Goal: Task Accomplishment & Management: Complete application form

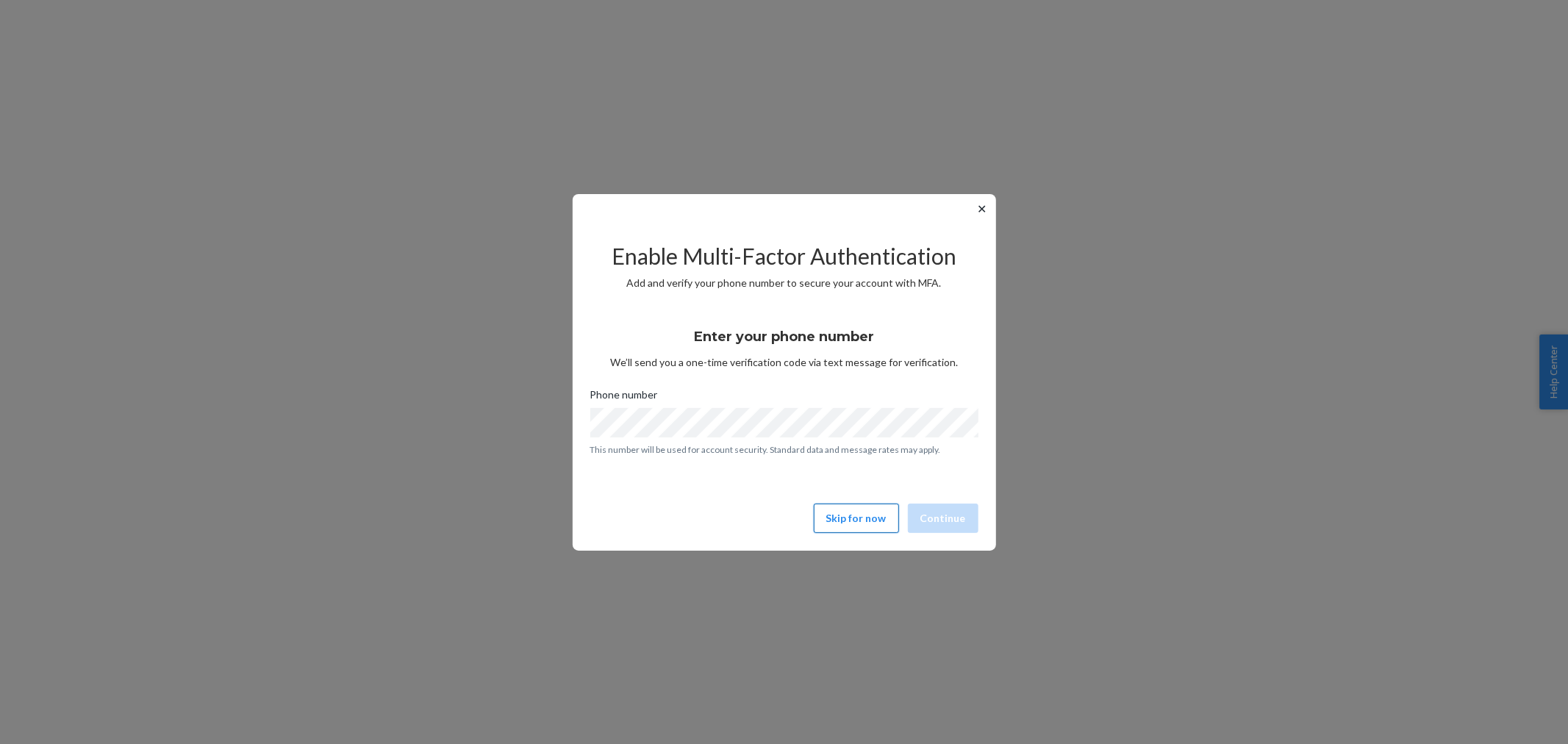
click at [860, 513] on button "Skip for now" at bounding box center [856, 518] width 85 height 29
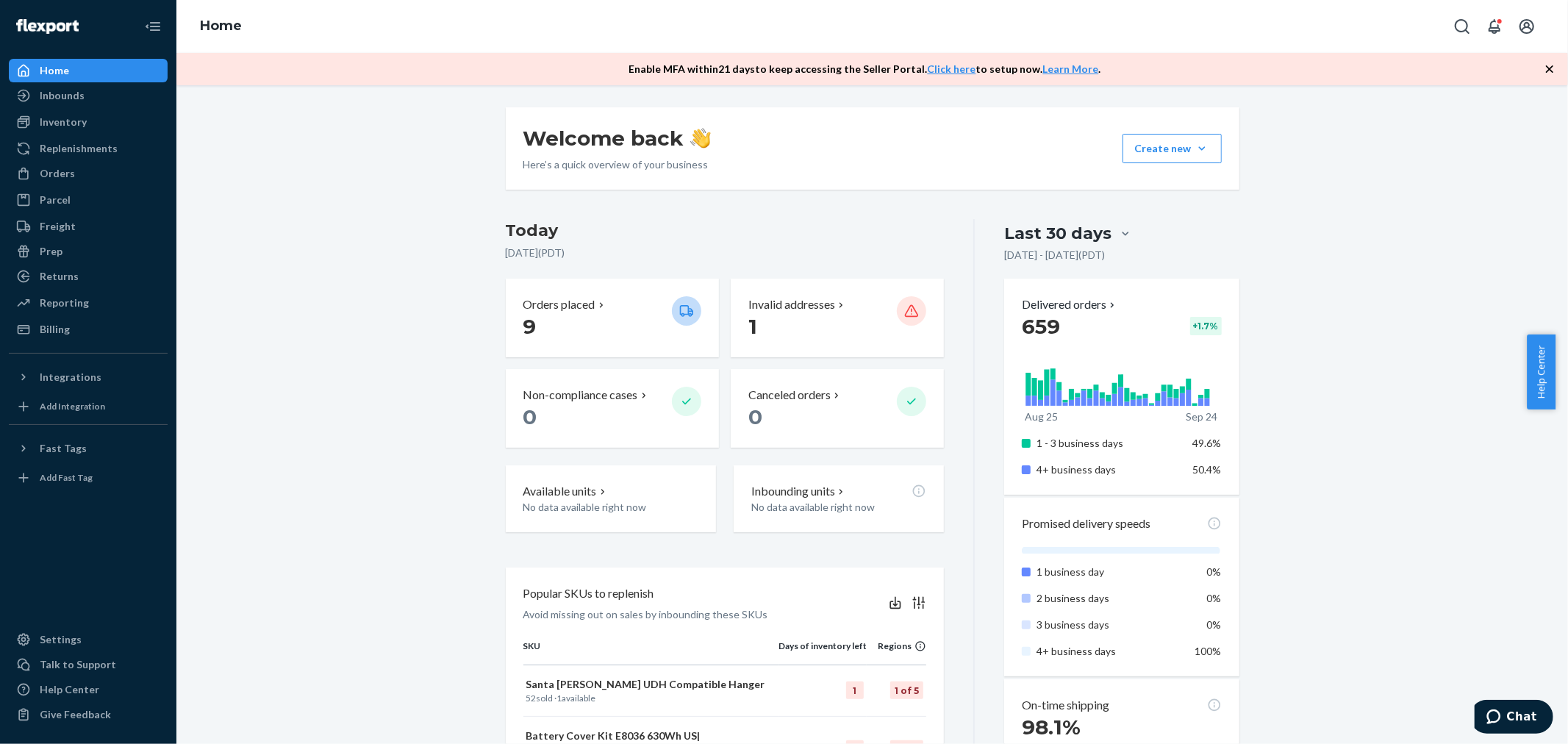
click at [473, 313] on div "Welcome back Here’s a quick overview of your business Create new Create new inb…" at bounding box center [872, 653] width 1370 height 1092
click at [68, 170] on div "Orders" at bounding box center [56, 173] width 35 height 15
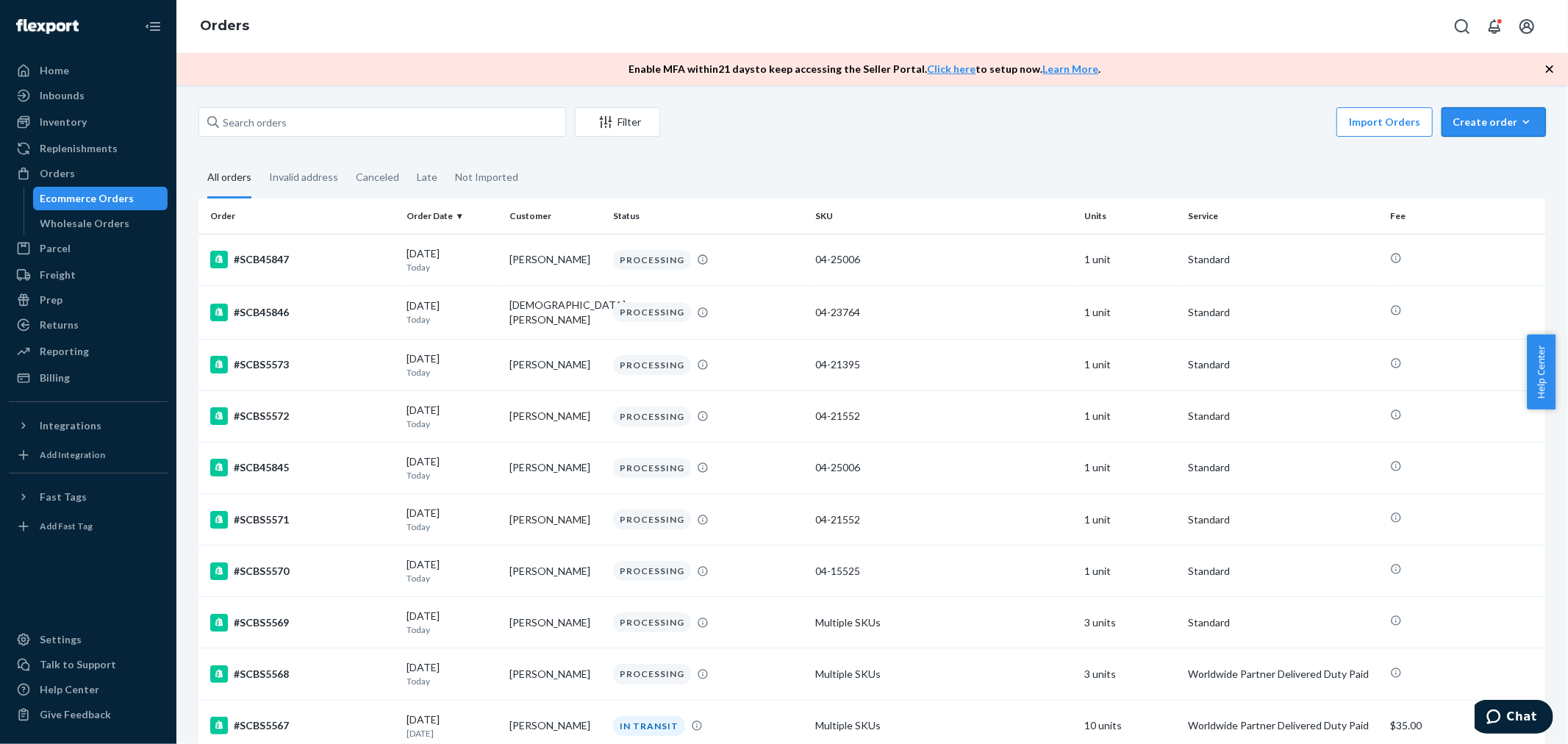
click at [1494, 127] on div "Create order" at bounding box center [1494, 121] width 82 height 15
click at [1489, 159] on span "Ecommerce order" at bounding box center [1502, 157] width 91 height 10
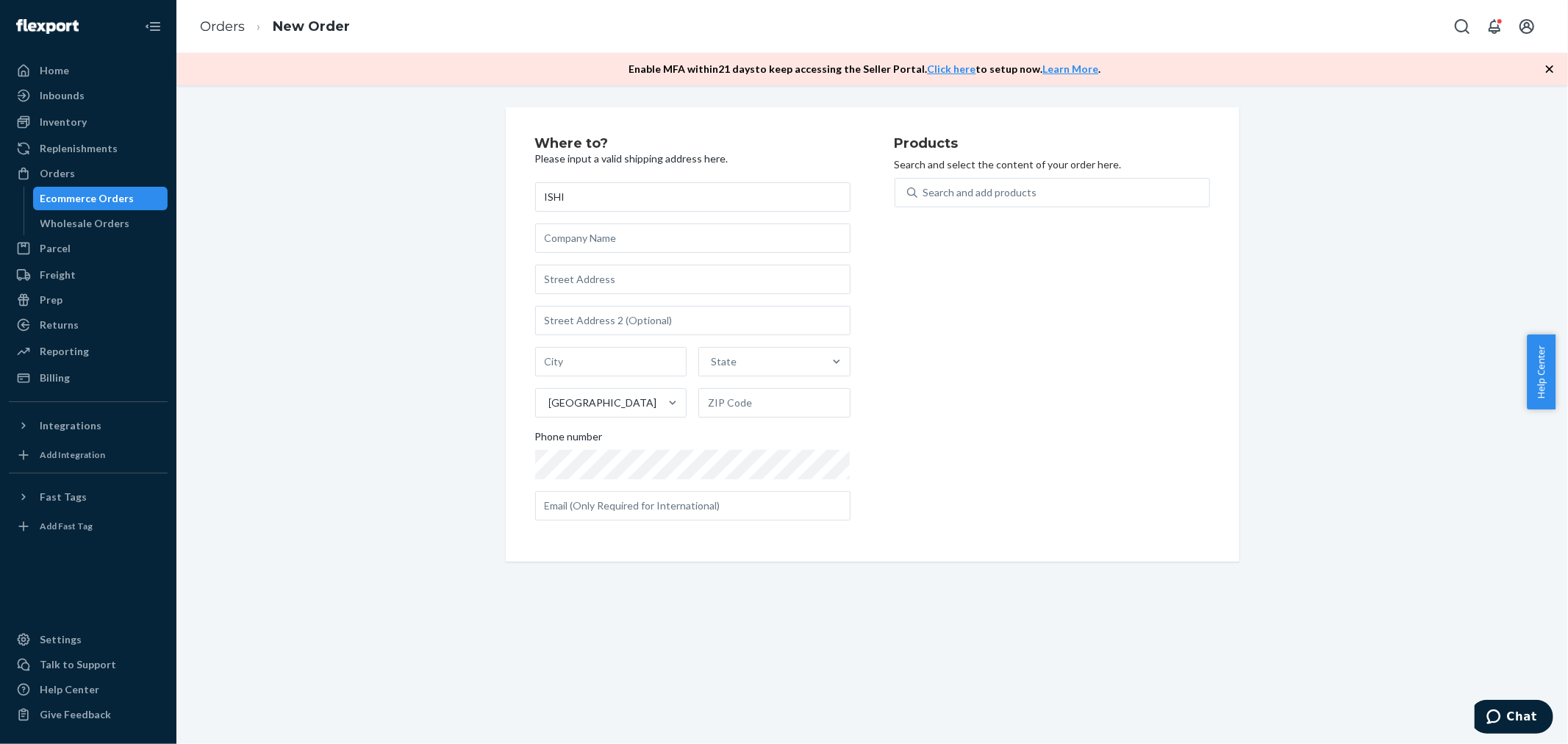
type input "ISHI"
click at [576, 232] on input "text" at bounding box center [692, 238] width 315 height 29
type input "Santa [PERSON_NAME] Bicycles"
type input "[STREET_ADDRESS]"
type input "santa [PERSON_NAME]"
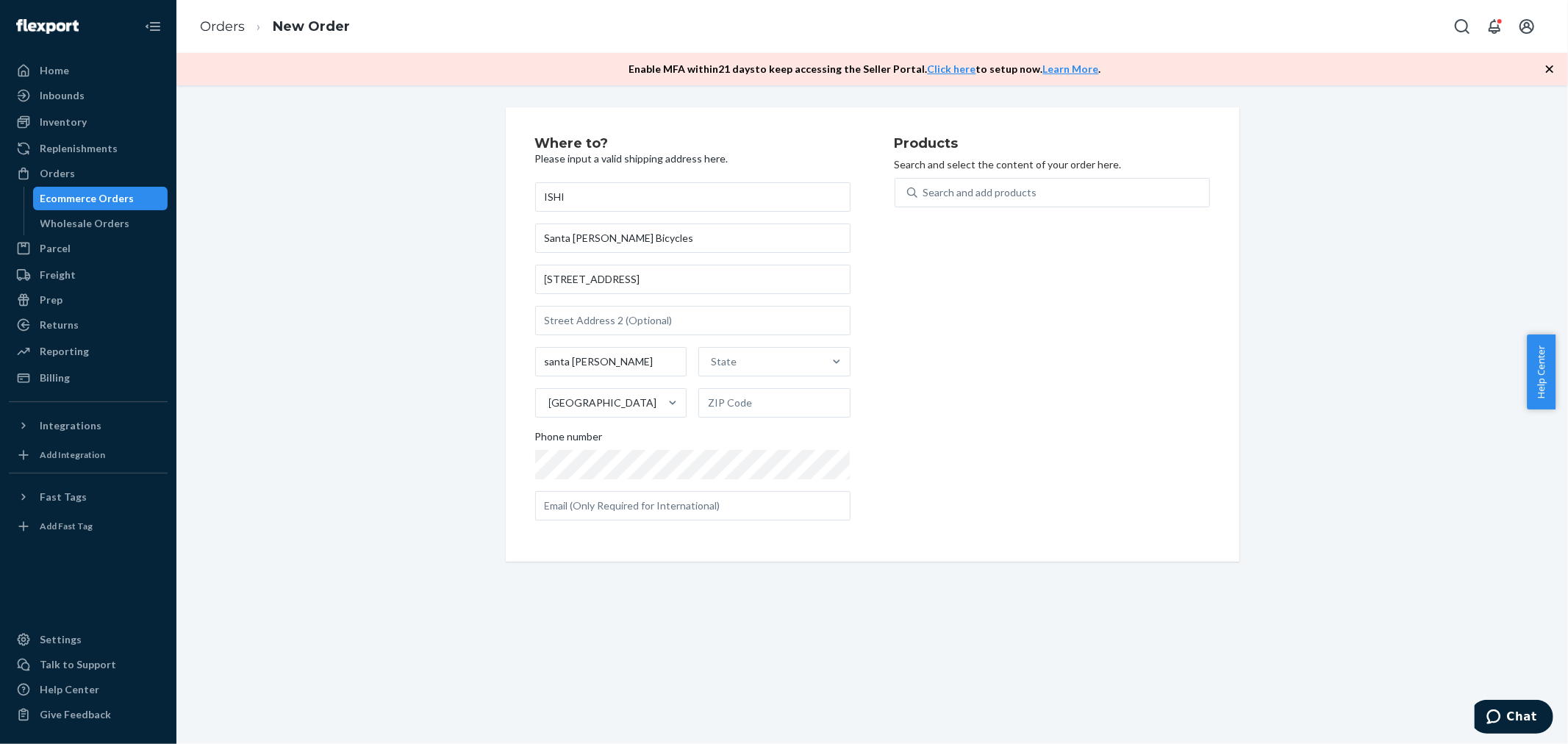
type input "CA"
type input "95060"
type input "Santa [PERSON_NAME]"
type input "[STREET_ADDRESS]"
click at [997, 647] on div "Where to? Please input a valid shipping address here. ISHI Santa [PERSON_NAME] …" at bounding box center [872, 414] width 1392 height 659
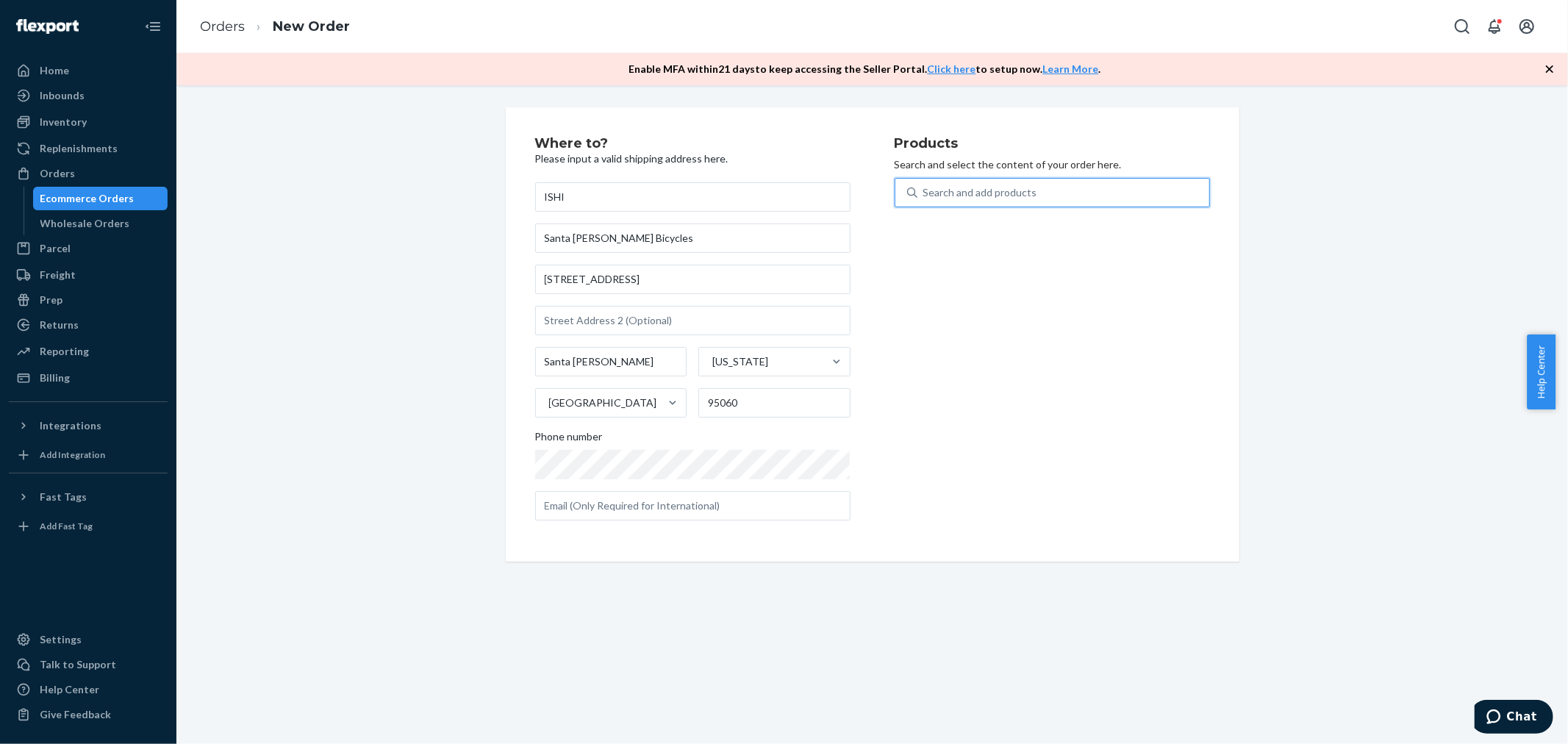
click at [1011, 192] on div "Search and add products" at bounding box center [980, 192] width 114 height 15
click at [925, 192] on input "0 results available. Use Up and Down to choose options, press Enter to select t…" at bounding box center [925, 192] width 2 height 15
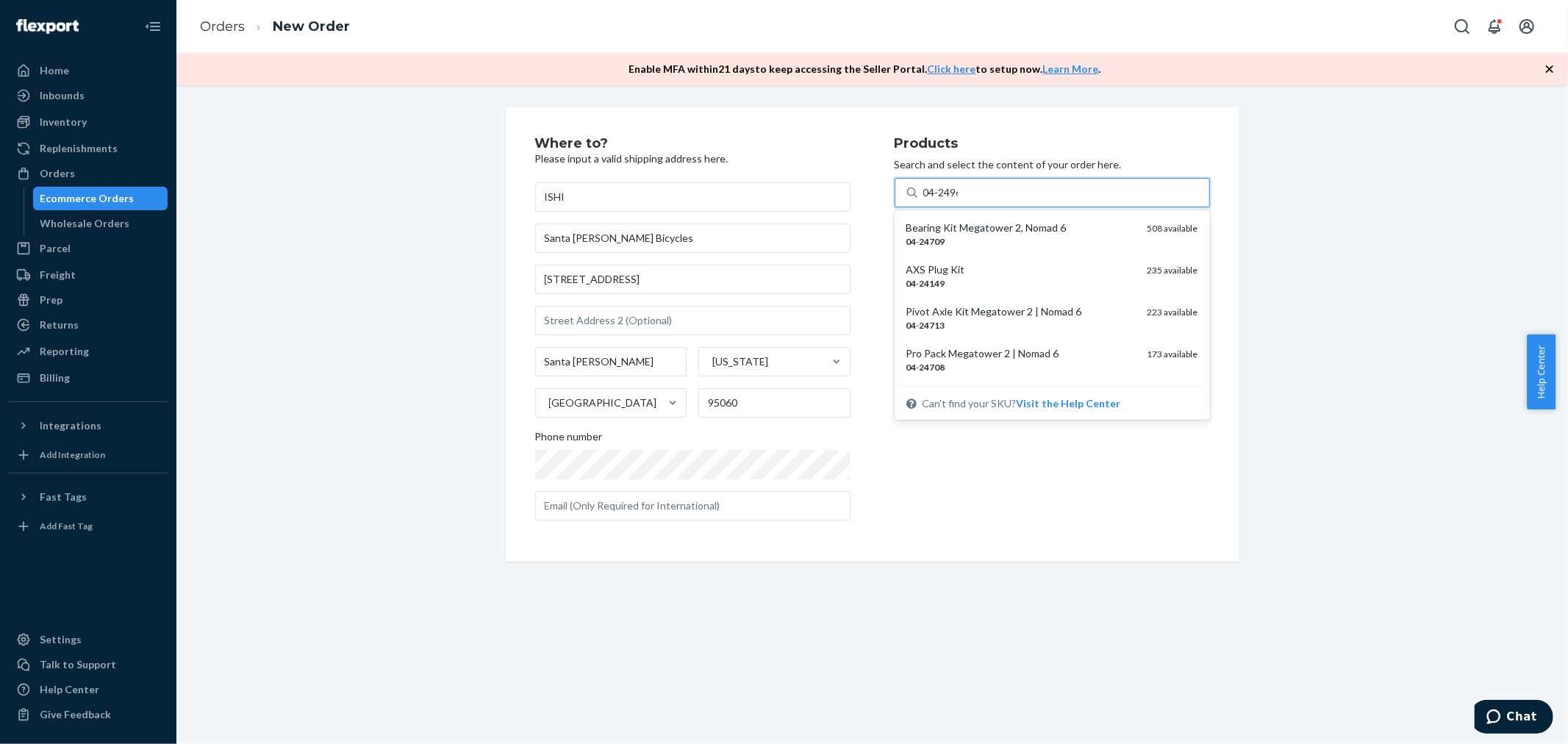
type input "04-24964"
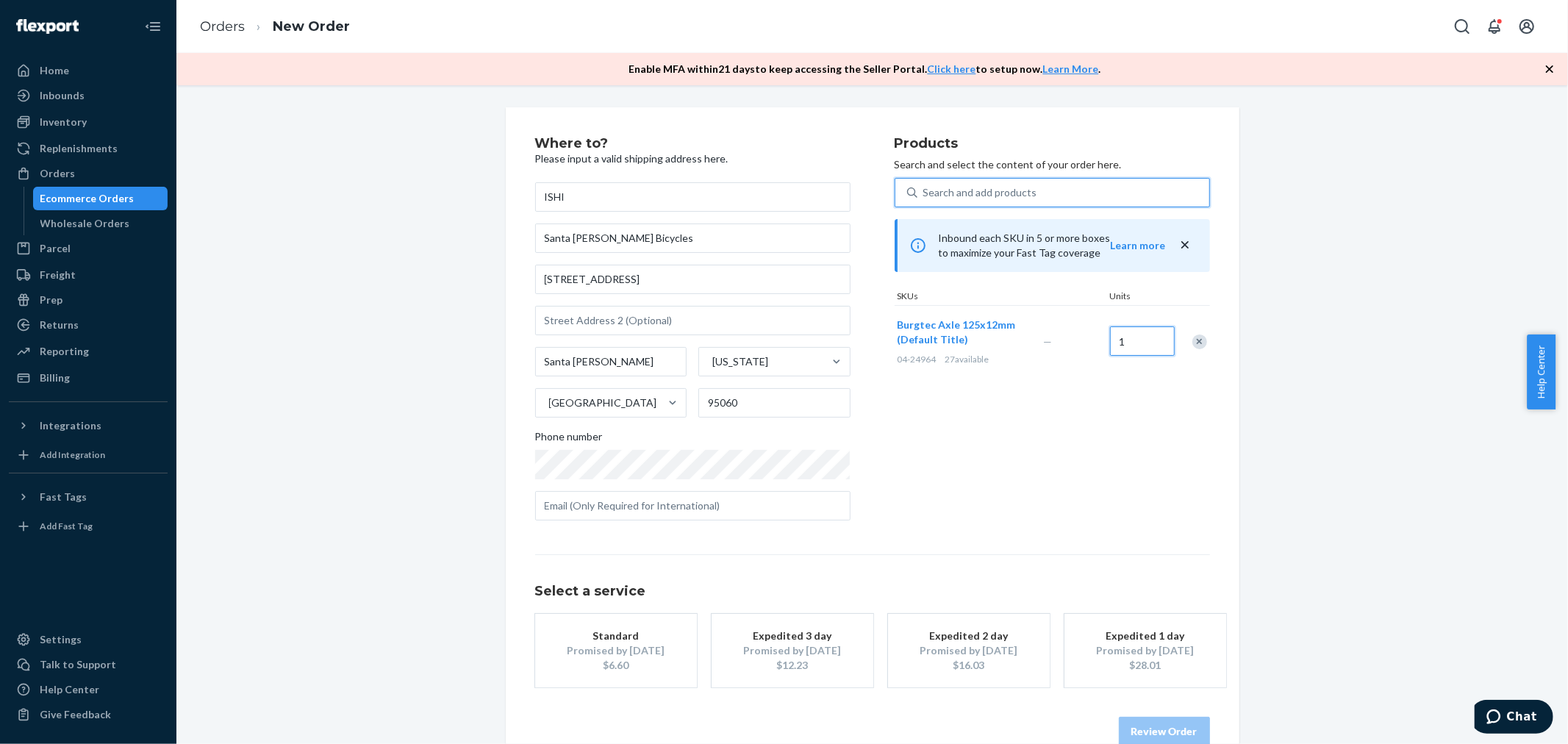
click at [1136, 342] on input "1" at bounding box center [1142, 341] width 65 height 29
type input "5"
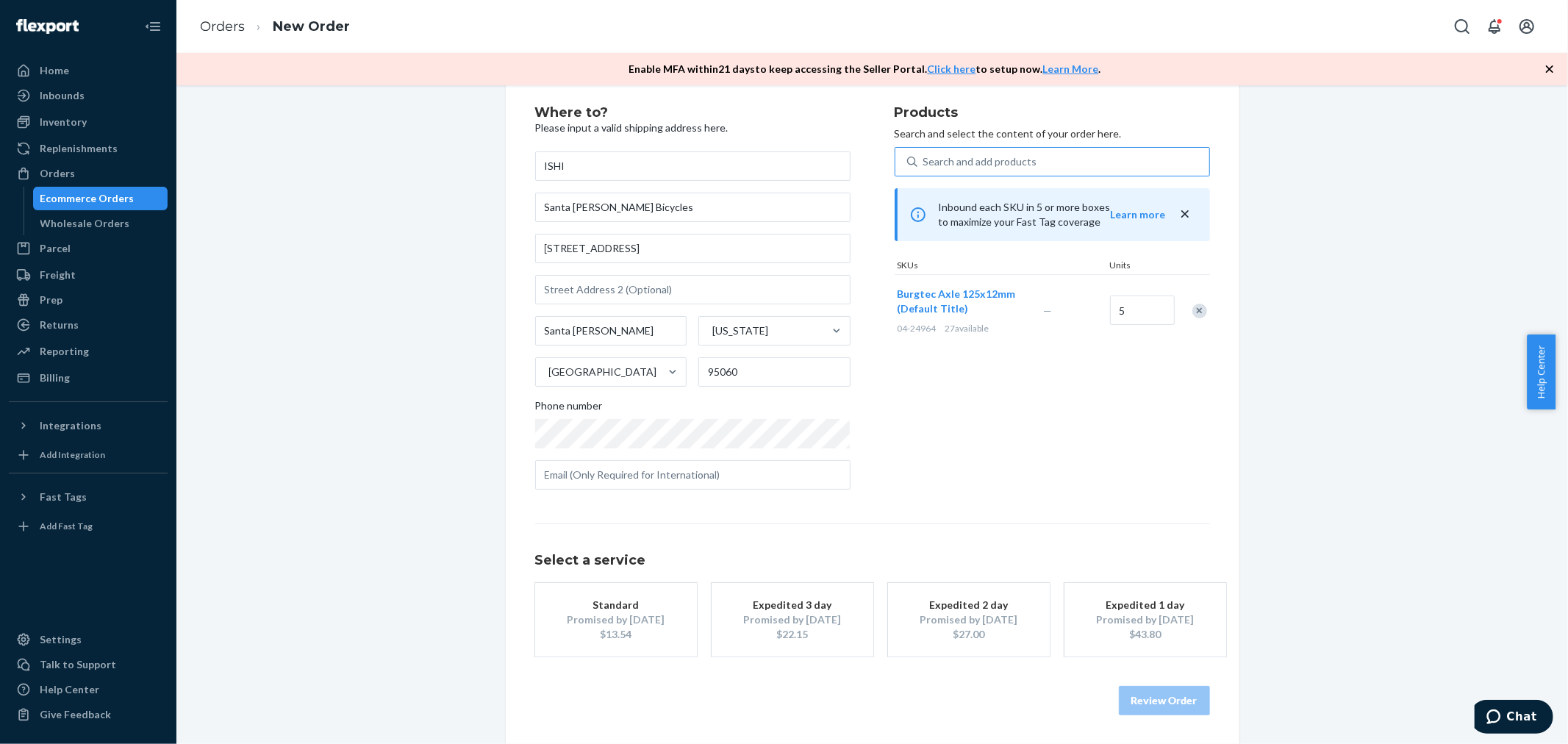
click at [587, 618] on div "Promised by [DATE]" at bounding box center [616, 619] width 118 height 15
click at [1165, 704] on button "Review Order" at bounding box center [1164, 700] width 91 height 29
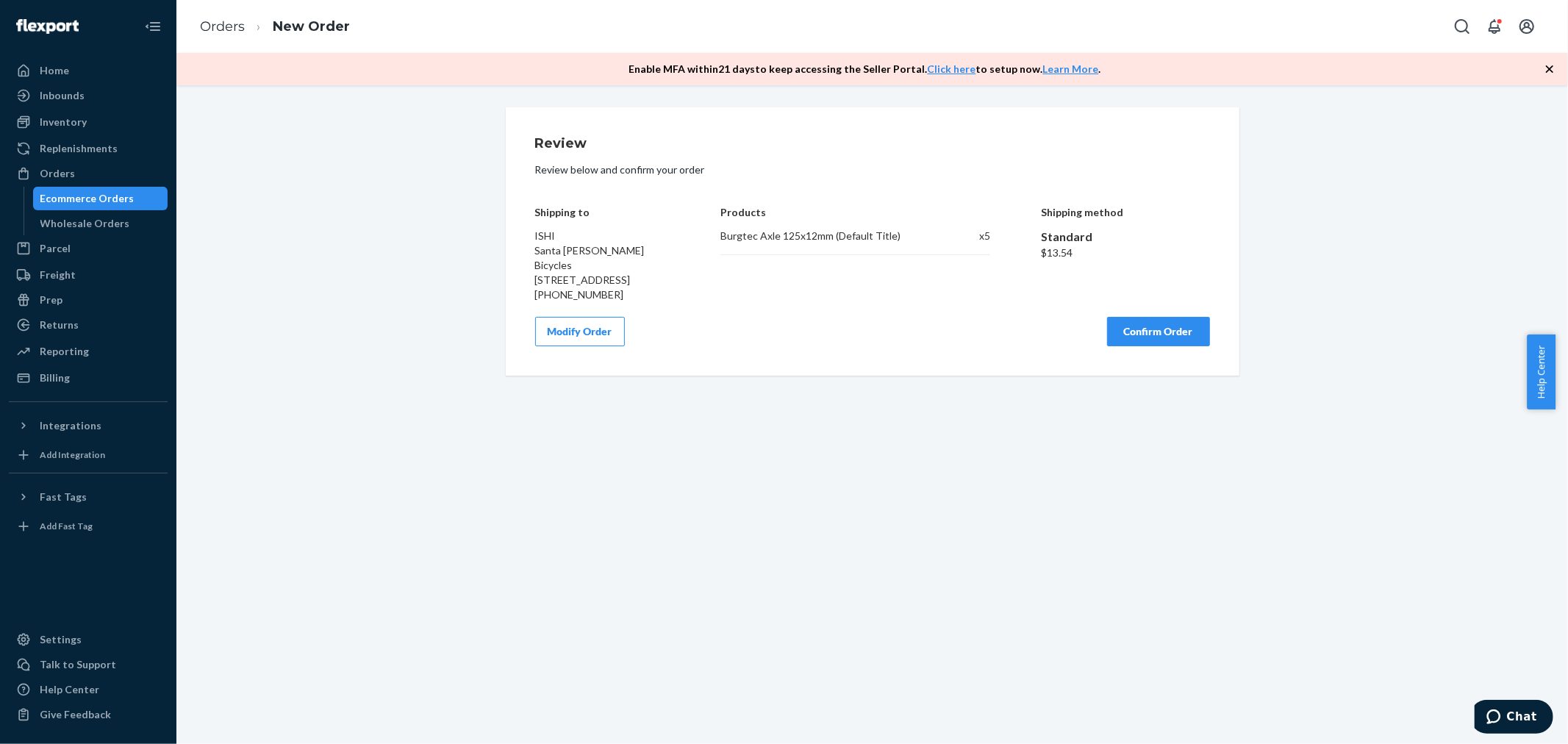
click at [1165, 334] on button "Confirm Order" at bounding box center [1159, 331] width 103 height 29
